Goal: Information Seeking & Learning: Learn about a topic

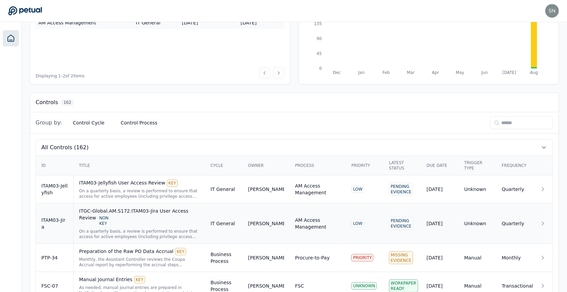
scroll to position [73, 0]
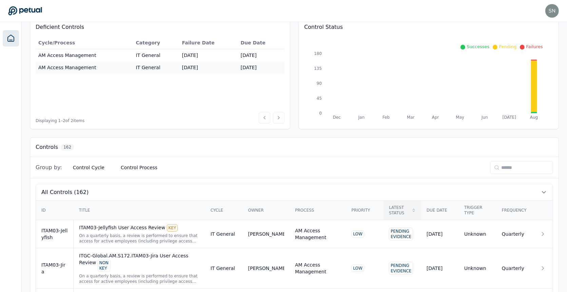
click at [402, 206] on div "Latest Status" at bounding box center [402, 210] width 27 height 11
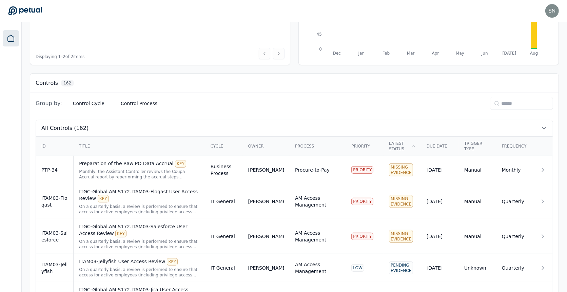
scroll to position [141, 0]
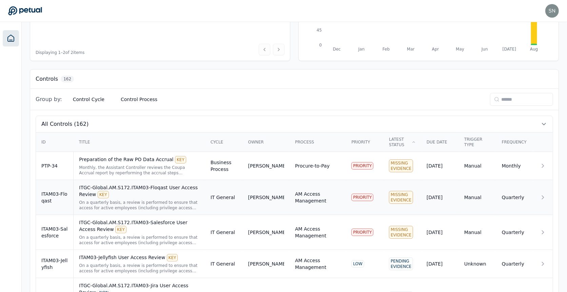
click at [161, 200] on div "On a quarterly basis, a review is performed to ensure that access for active em…" at bounding box center [139, 205] width 120 height 11
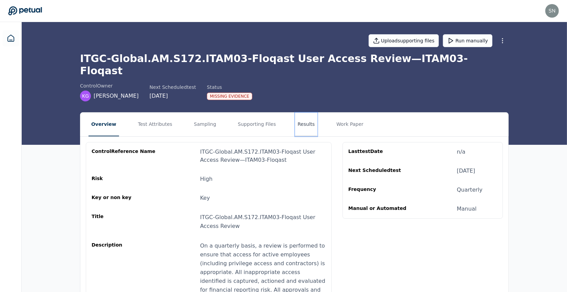
click at [295, 113] on button "Results" at bounding box center [306, 125] width 23 height 24
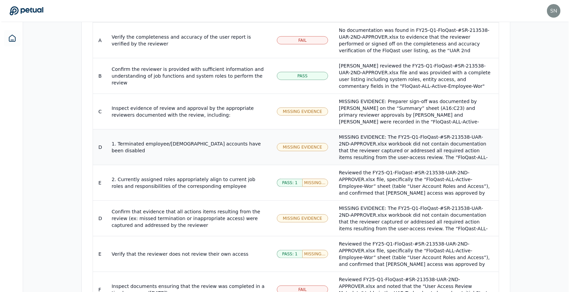
scroll to position [661, 0]
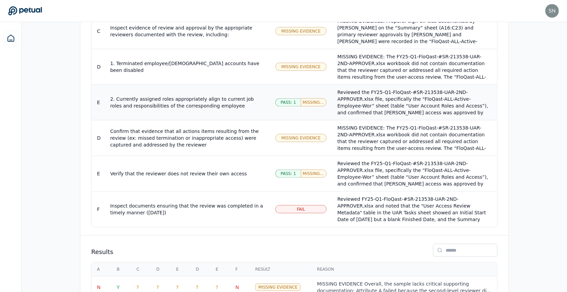
click at [249, 85] on td "2. Currently assigned roles appropriately align to current job roles and respon…" at bounding box center [187, 103] width 165 height 36
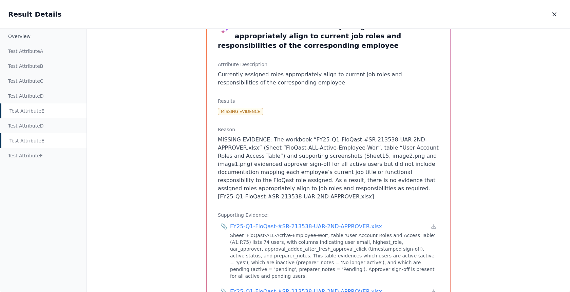
scroll to position [26, 0]
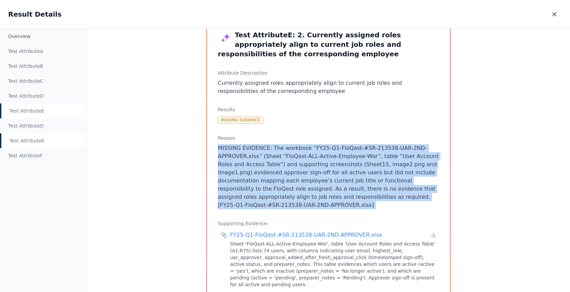
drag, startPoint x: 383, startPoint y: 138, endPoint x: 384, endPoint y: 210, distance: 72.6
click at [384, 210] on div "Test Attribute E : 2. Currently assigned roles appropriately align to current j…" at bounding box center [328, 206] width 243 height 375
drag, startPoint x: 384, startPoint y: 210, endPoint x: 261, endPoint y: 146, distance: 139.0
click at [261, 146] on div "Test Attribute E : 2. Currently assigned roles appropriately align to current j…" at bounding box center [328, 206] width 243 height 375
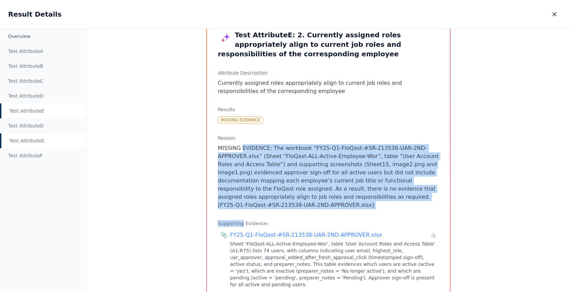
click at [262, 146] on p "MISSING EVIDENCE: The workbook “FY25-Q1-FloQast-#SR-213538-UAR-2ND-APPROVER.xls…" at bounding box center [328, 176] width 221 height 65
drag, startPoint x: 268, startPoint y: 147, endPoint x: 323, endPoint y: 217, distance: 89.7
click at [323, 217] on div "Test Attribute E : 2. Currently assigned roles appropriately align to current j…" at bounding box center [328, 206] width 243 height 375
click at [557, 14] on icon "button" at bounding box center [554, 14] width 7 height 7
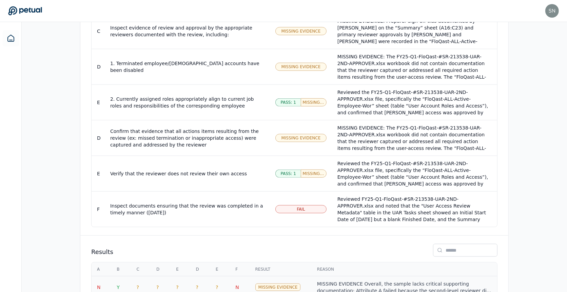
click at [273, 277] on td "Missing Evidence" at bounding box center [281, 288] width 62 height 22
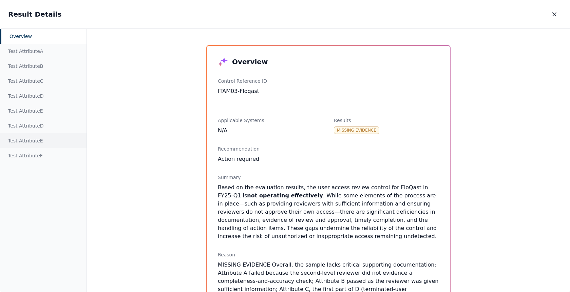
click at [53, 137] on div "Test Attribute E" at bounding box center [43, 140] width 87 height 15
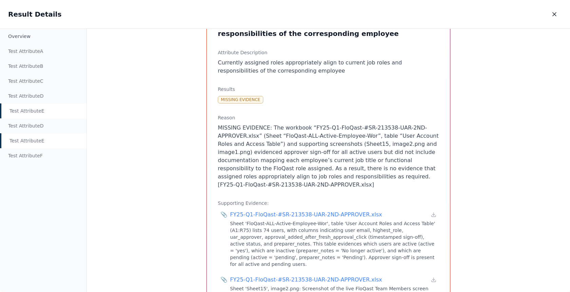
scroll to position [51, 0]
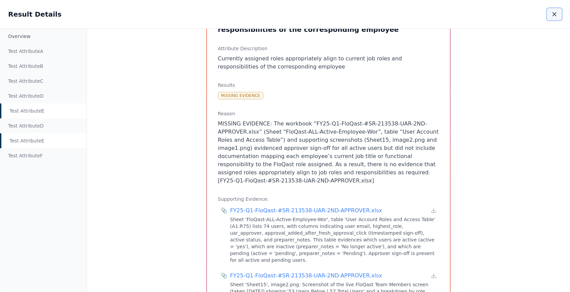
click at [555, 18] on button "button" at bounding box center [554, 14] width 15 height 12
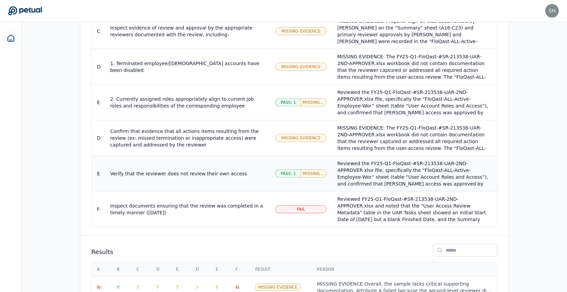
click at [363, 160] on div "Reviewed the FY25-Q1-FloQast-#SR-213538-UAR-2ND-APPROVER.xlsx file, specificall…" at bounding box center [415, 194] width 154 height 68
click at [165, 170] on div "Verify that the reviewer does not review their own access" at bounding box center [187, 173] width 154 height 7
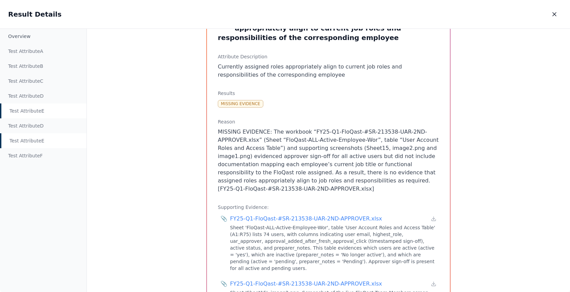
scroll to position [44, 0]
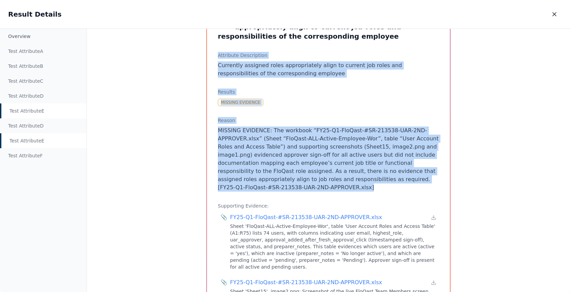
drag, startPoint x: 296, startPoint y: 190, endPoint x: 209, endPoint y: 57, distance: 158.8
click at [209, 57] on div "Test Attribute E : 2. Currently assigned roles appropriately align to current j…" at bounding box center [328, 189] width 243 height 375
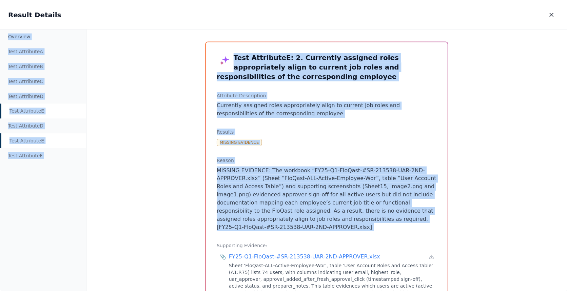
scroll to position [0, 0]
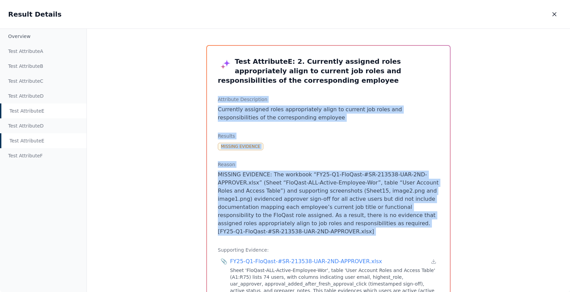
drag, startPoint x: 296, startPoint y: 198, endPoint x: 208, endPoint y: 101, distance: 130.4
click at [208, 101] on div "Test Attribute E : 2. Currently assigned roles appropriately align to current j…" at bounding box center [328, 233] width 243 height 375
copy div "Attribute Description Currently assigned roles appropriately align to current j…"
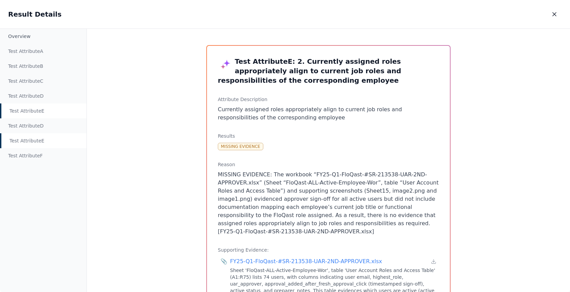
click at [47, 145] on div "Test Attribute E" at bounding box center [43, 140] width 87 height 15
click at [48, 140] on div "Test Attribute E" at bounding box center [43, 140] width 87 height 15
click at [48, 113] on div "Test Attribute E" at bounding box center [43, 110] width 87 height 15
click at [46, 141] on div "Test Attribute E" at bounding box center [43, 140] width 87 height 15
click at [556, 17] on icon "button" at bounding box center [554, 14] width 7 height 7
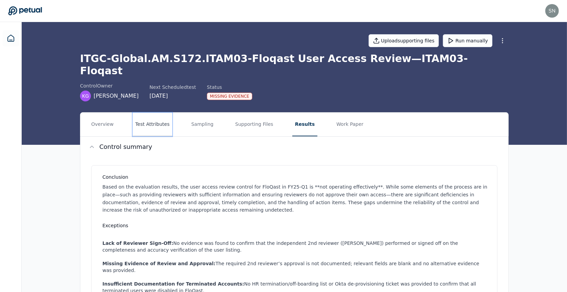
click at [156, 113] on button "Test Attributes" at bounding box center [153, 125] width 40 height 24
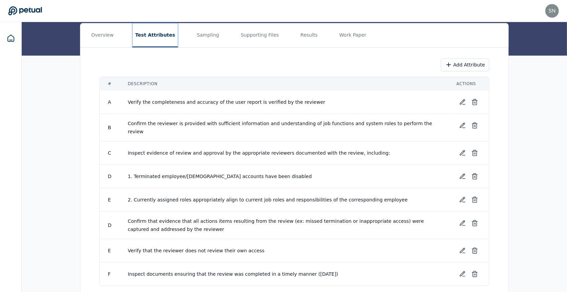
scroll to position [97, 0]
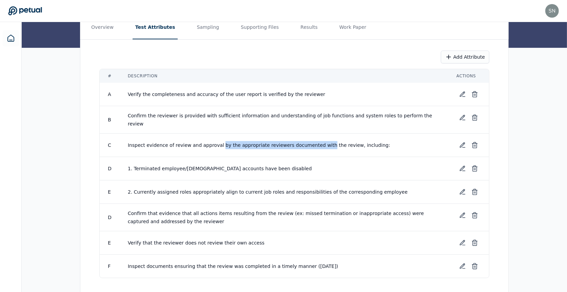
drag, startPoint x: 217, startPoint y: 129, endPoint x: 317, endPoint y: 129, distance: 99.8
click at [317, 143] on span "Inspect evidence of review and approval by the appropriate reviewers documented…" at bounding box center [259, 145] width 263 height 5
drag, startPoint x: 317, startPoint y: 129, endPoint x: 158, endPoint y: 122, distance: 159.3
click at [158, 134] on td "Inspect evidence of review and approval by the appropriate reviewers documented…" at bounding box center [284, 145] width 329 height 23
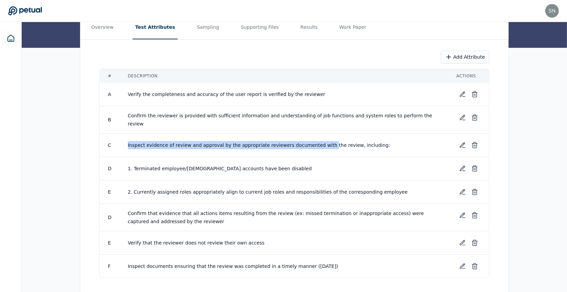
click at [158, 134] on td "Inspect evidence of review and approval by the appropriate reviewers documented…" at bounding box center [284, 145] width 329 height 23
drag, startPoint x: 167, startPoint y: 128, endPoint x: 343, endPoint y: 129, distance: 176.4
click at [343, 143] on span "Inspect evidence of review and approval by the appropriate reviewers documented…" at bounding box center [259, 145] width 263 height 5
drag, startPoint x: 342, startPoint y: 129, endPoint x: 151, endPoint y: 124, distance: 190.8
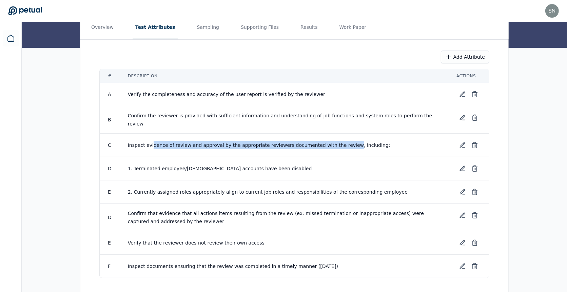
click at [151, 134] on td "Inspect evidence of review and approval by the appropriate reviewers documented…" at bounding box center [284, 145] width 329 height 23
drag, startPoint x: 151, startPoint y: 124, endPoint x: 333, endPoint y: 130, distance: 182.0
click at [333, 134] on td "Inspect evidence of review and approval by the appropriate reviewers documented…" at bounding box center [284, 145] width 329 height 23
click at [333, 143] on span "Inspect evidence of review and approval by the appropriate reviewers documented…" at bounding box center [259, 145] width 263 height 5
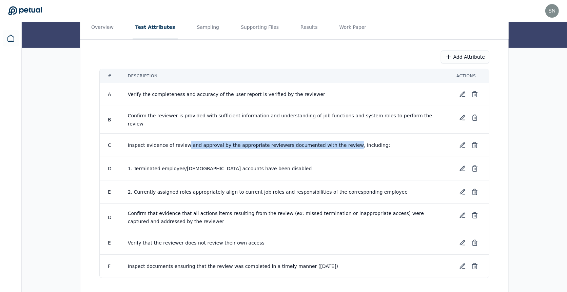
drag, startPoint x: 333, startPoint y: 130, endPoint x: 185, endPoint y: 130, distance: 148.3
click at [185, 143] on span "Inspect evidence of review and approval by the appropriate reviewers documented…" at bounding box center [259, 145] width 263 height 5
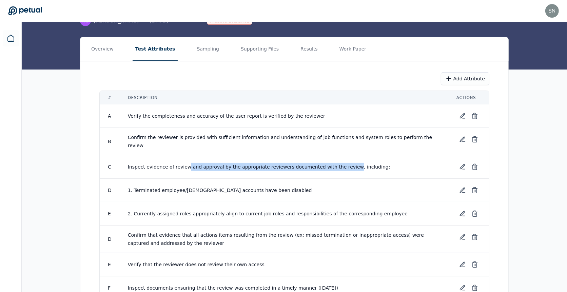
scroll to position [77, 0]
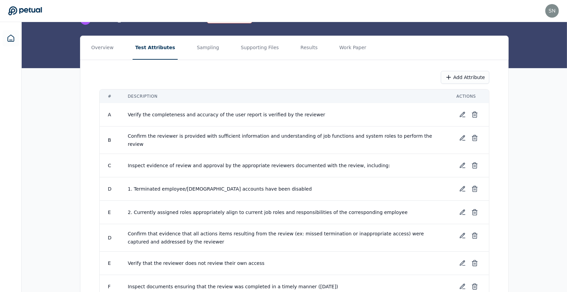
click at [192, 201] on td "2. Currently assigned roles appropriately align to current job roles and respon…" at bounding box center [284, 212] width 329 height 23
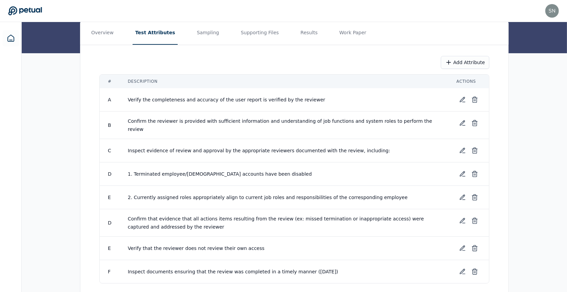
scroll to position [97, 0]
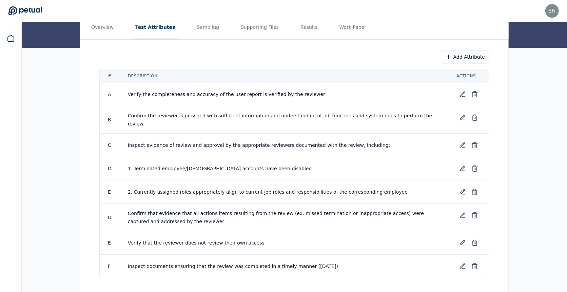
drag, startPoint x: 93, startPoint y: 97, endPoint x: 369, endPoint y: 246, distance: 313.2
click at [369, 246] on div "Add Attribute # Description Actions A Verify the completeness and accuracy of t…" at bounding box center [294, 164] width 428 height 249
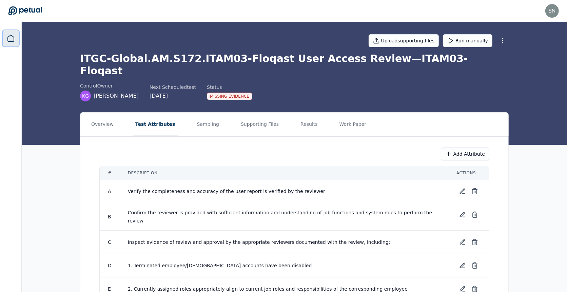
click at [13, 44] on link at bounding box center [11, 38] width 16 height 16
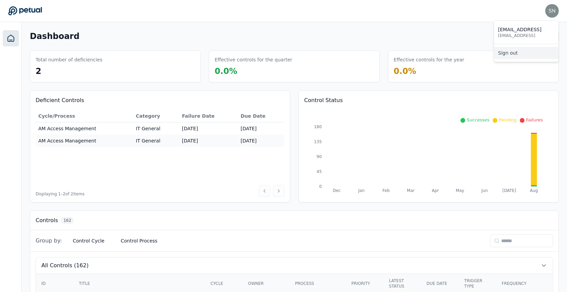
click at [532, 53] on link "Sign out" at bounding box center [526, 53] width 64 height 12
